Goal: Transaction & Acquisition: Purchase product/service

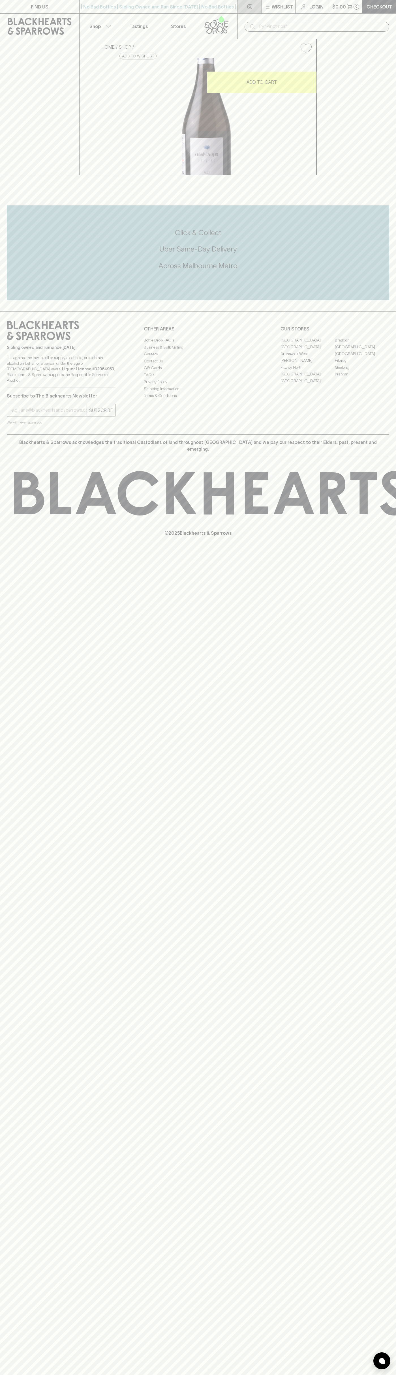
click at [253, 5] on link at bounding box center [250, 6] width 24 height 13
click at [395, 1375] on html "FIND US | No Bad Bottles | Sibling Owned and Run Since [DATE] | No Bad Bottles …" at bounding box center [198, 687] width 396 height 1375
click at [212, 1375] on html "FIND US | No Bad Bottles | Sibling Owned and Run Since [DATE] | No Bad Bottles …" at bounding box center [198, 687] width 396 height 1375
click at [28, 1147] on div "FIND US | No Bad Bottles | Sibling Owned and Run Since [DATE] | No Bad Bottles …" at bounding box center [198, 687] width 396 height 1375
